Goal: Task Accomplishment & Management: Manage account settings

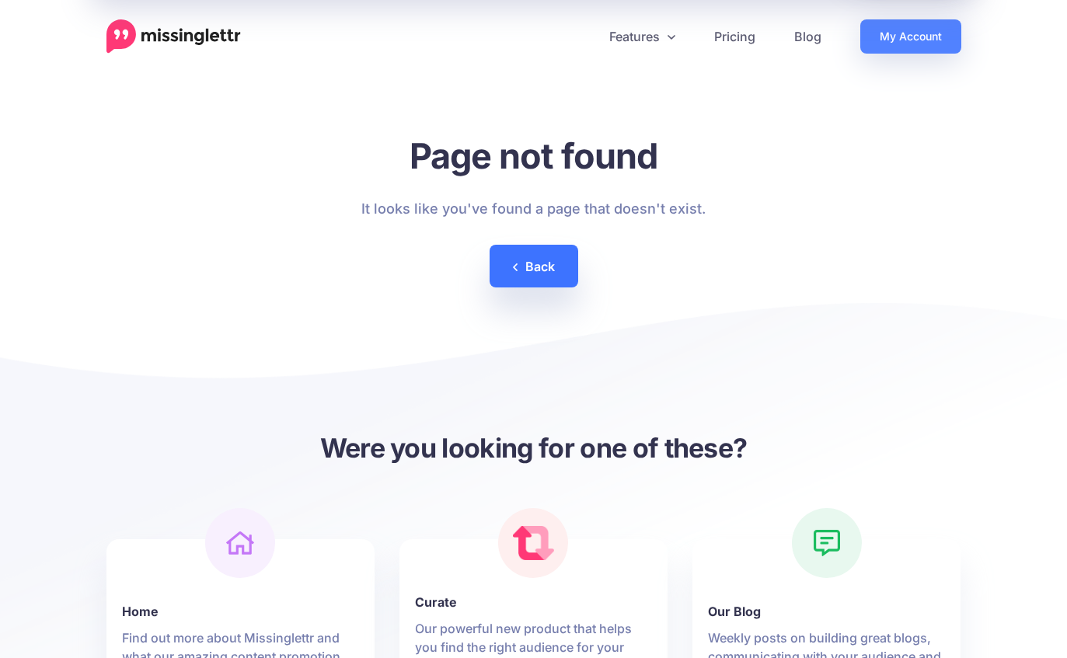
click at [536, 269] on link "Back" at bounding box center [534, 266] width 89 height 43
click at [908, 45] on link "My Account" at bounding box center [910, 36] width 101 height 34
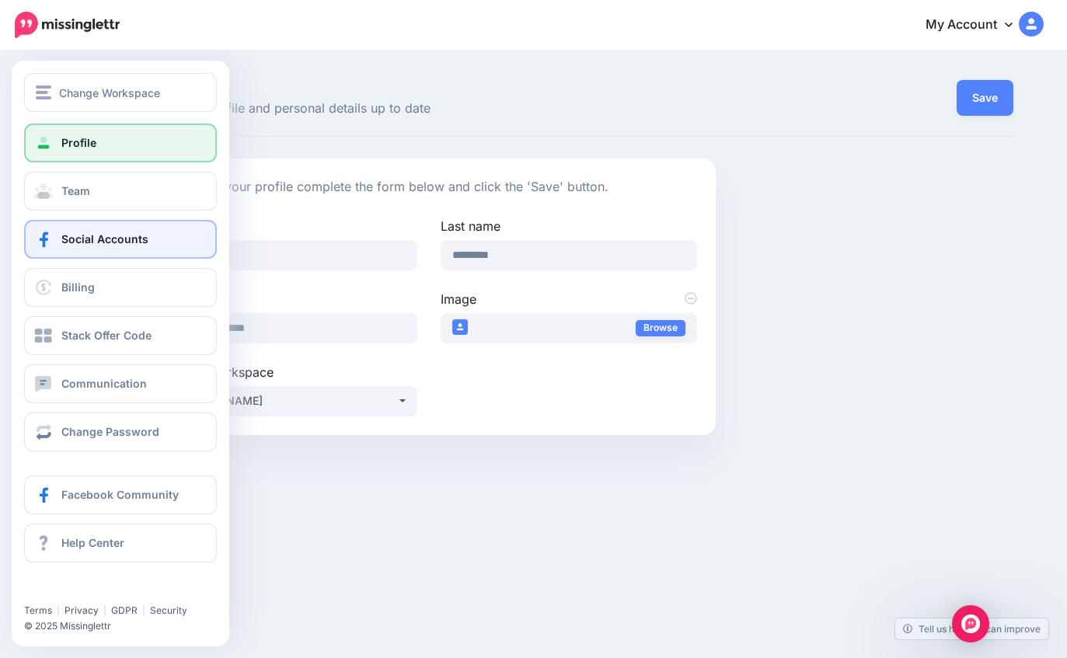
click at [42, 235] on span at bounding box center [43, 240] width 20 height 16
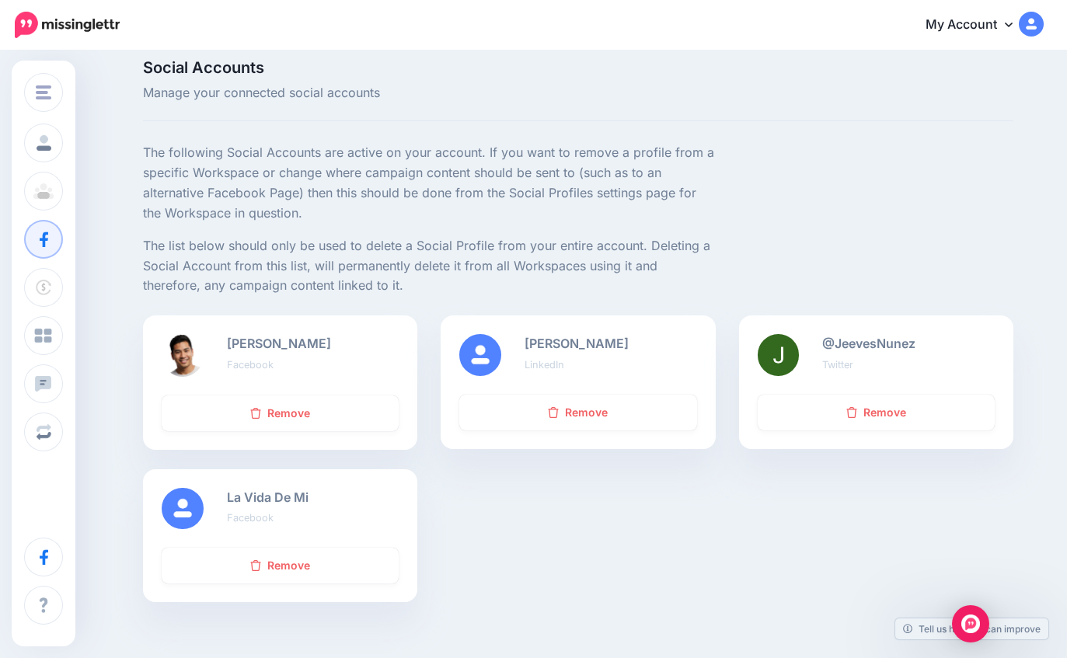
scroll to position [57, 0]
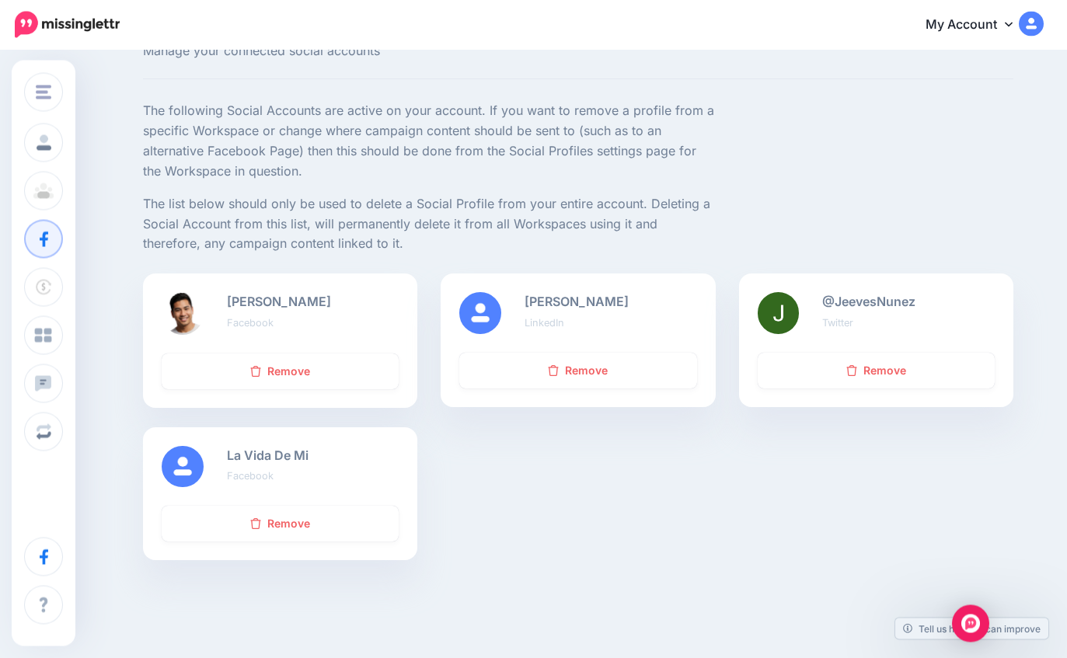
click at [305, 460] on div "La Vida De Mi Facebook" at bounding box center [312, 468] width 195 height 42
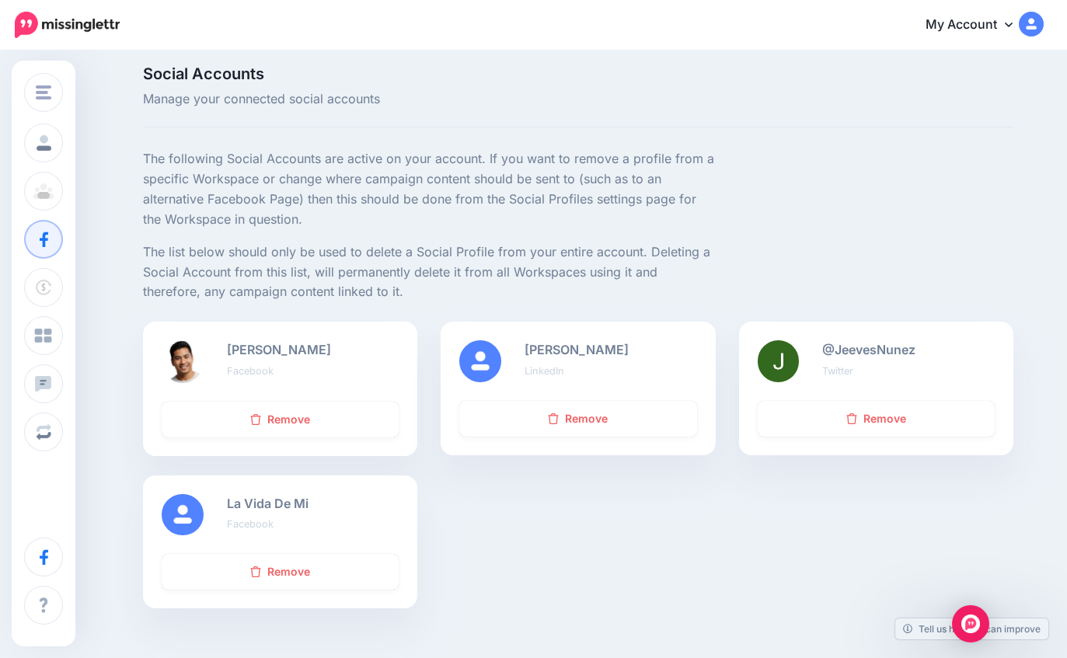
scroll to position [10, 0]
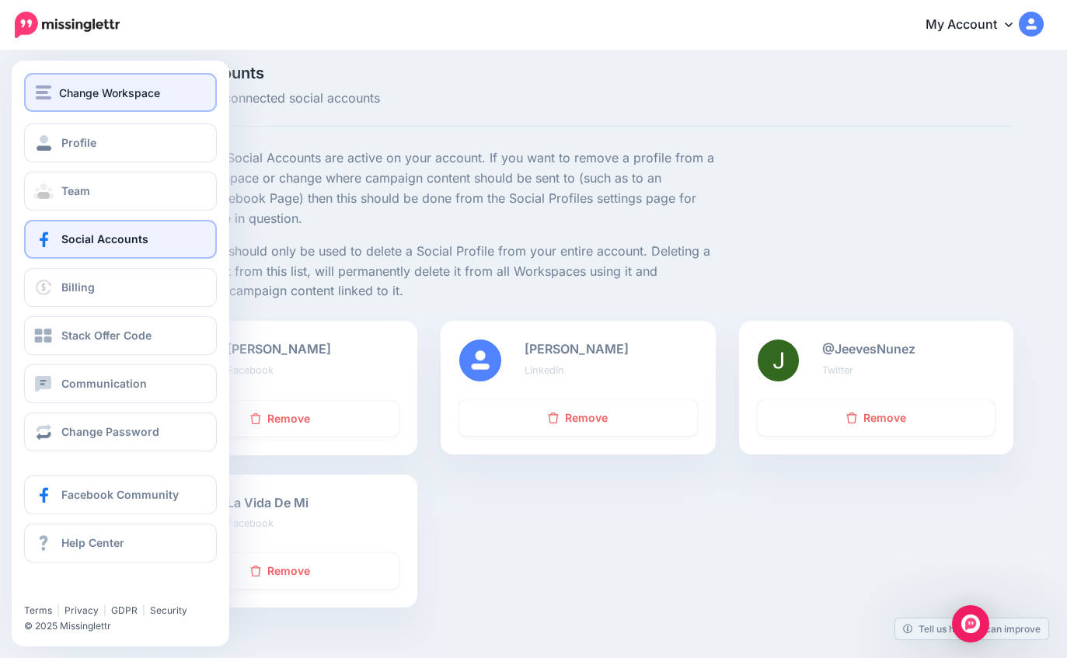
click at [40, 94] on img "button" at bounding box center [44, 92] width 16 height 14
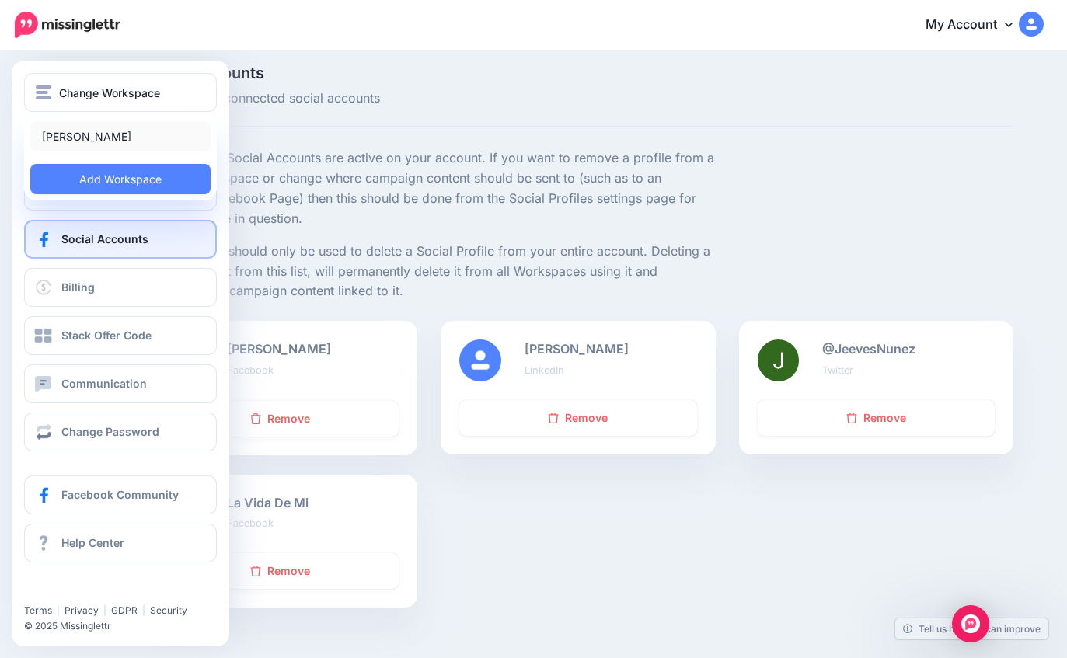
click at [139, 145] on link "[PERSON_NAME]" at bounding box center [120, 136] width 180 height 30
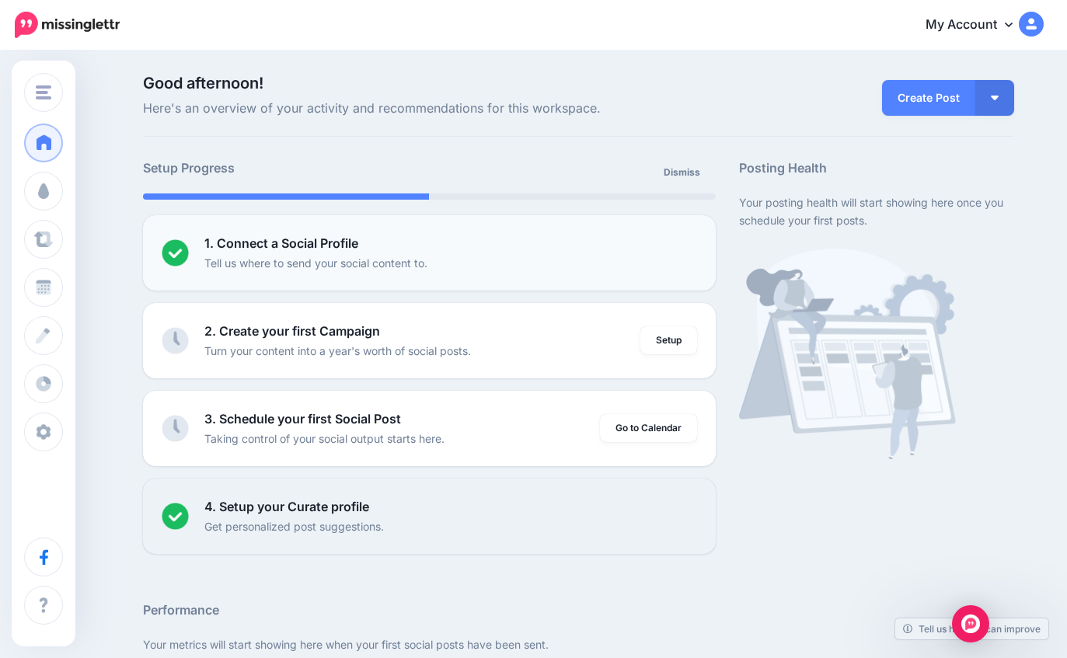
click at [420, 248] on div "1. Connect a Social Profile Tell us where to send your social content to." at bounding box center [450, 253] width 493 height 38
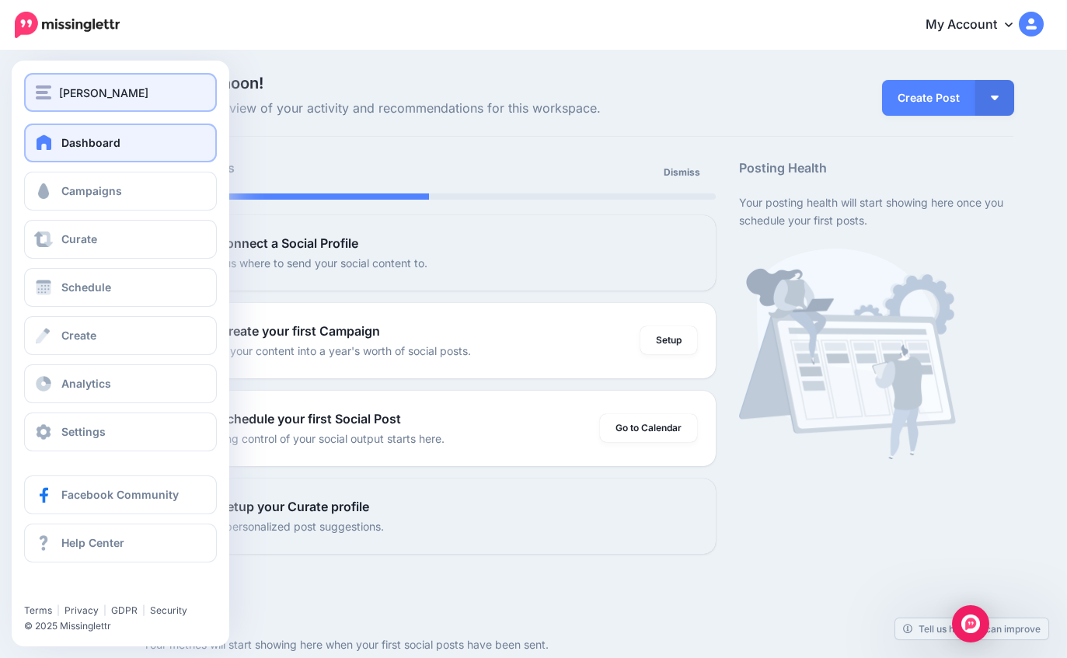
click at [45, 95] on img "button" at bounding box center [44, 92] width 16 height 14
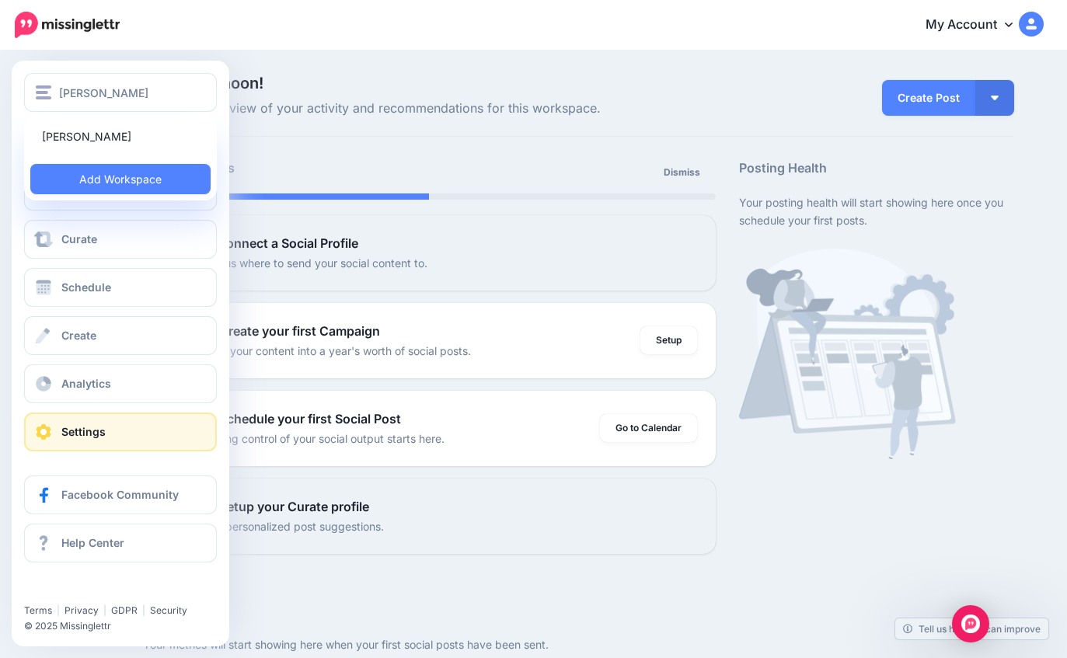
click at [144, 427] on link "Settings" at bounding box center [120, 432] width 193 height 39
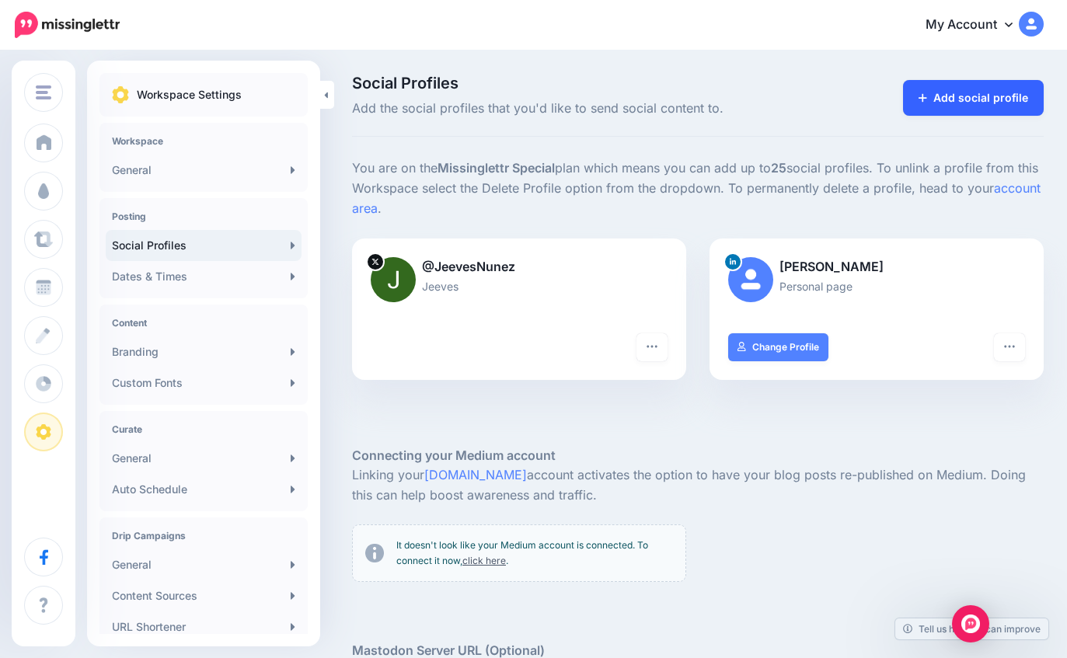
click at [978, 99] on link "Add social profile" at bounding box center [973, 98] width 141 height 36
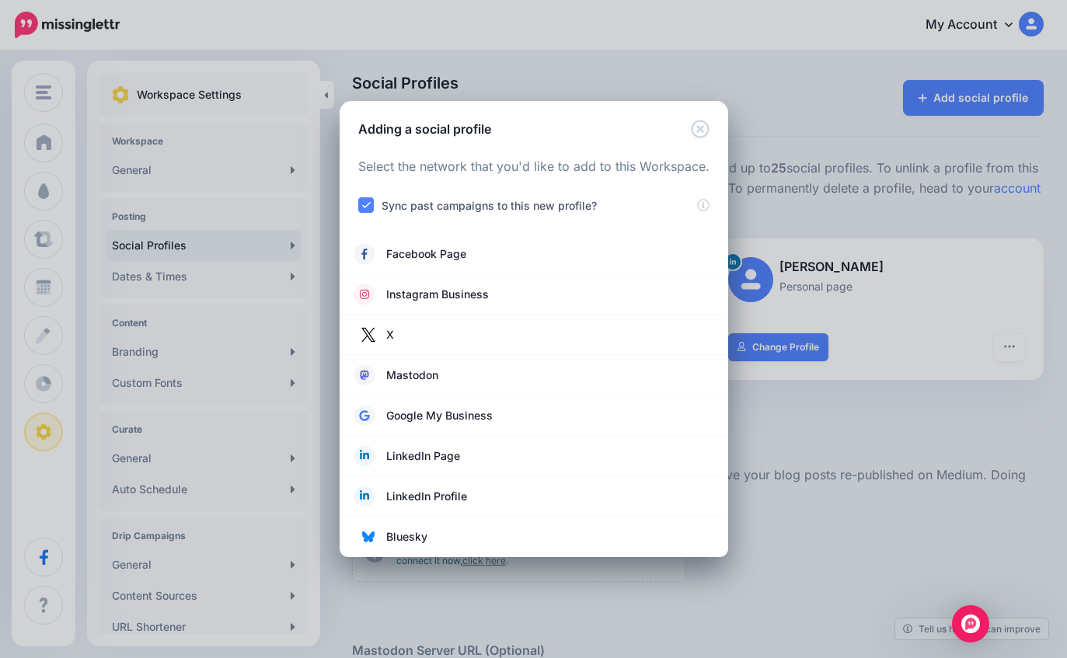
click at [371, 204] on ins at bounding box center [366, 205] width 16 height 16
click at [514, 263] on link "Facebook Page" at bounding box center [533, 254] width 357 height 22
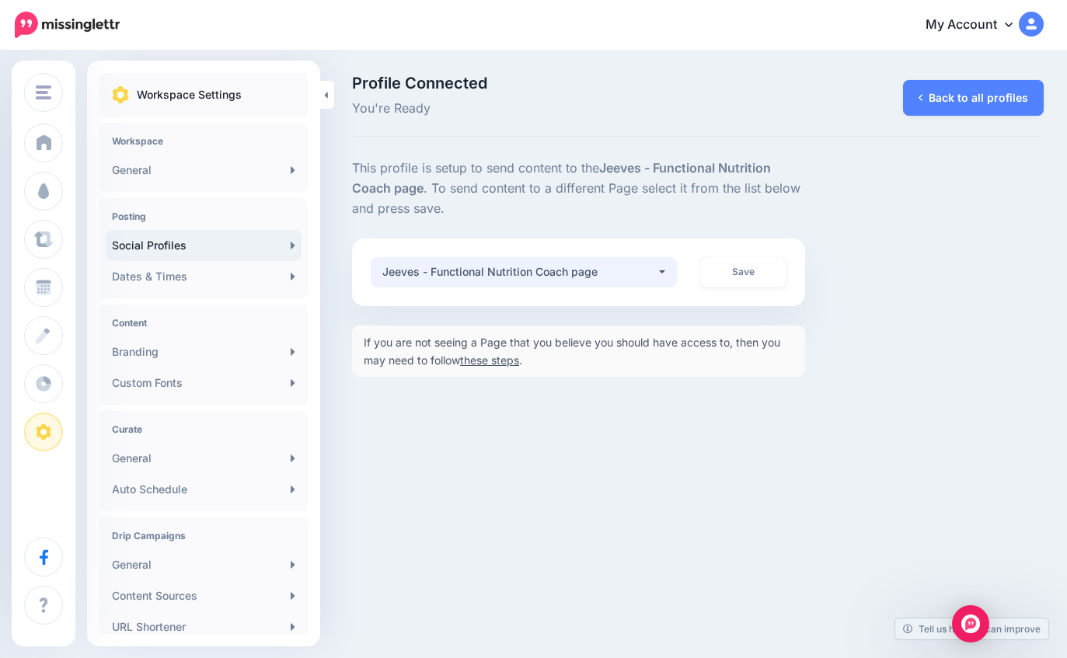
click at [656, 270] on div "Jeeves - Functional Nutrition Coach page" at bounding box center [519, 272] width 274 height 19
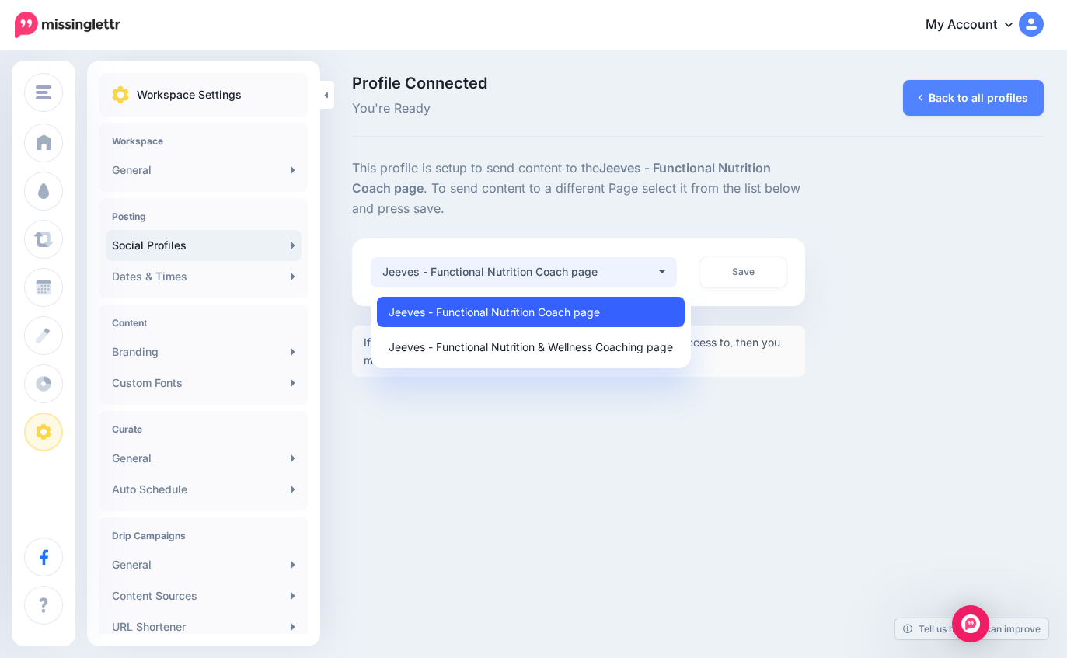
click at [626, 307] on link "Jeeves - Functional Nutrition Coach page" at bounding box center [531, 312] width 308 height 30
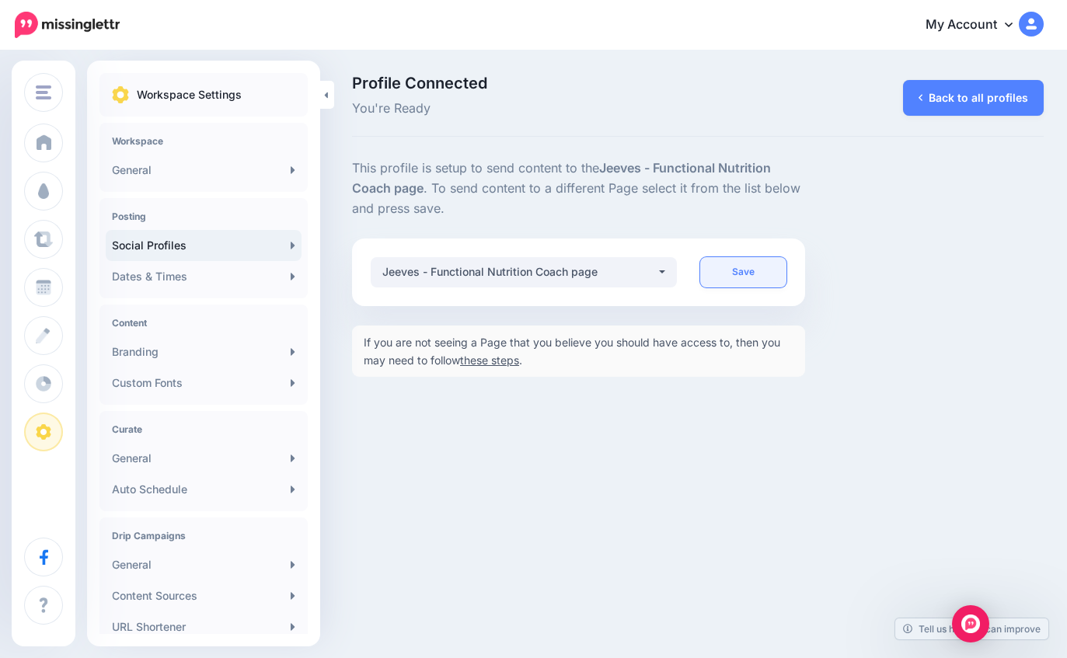
click at [748, 273] on link "Save" at bounding box center [743, 272] width 86 height 30
